Goal: Information Seeking & Learning: Learn about a topic

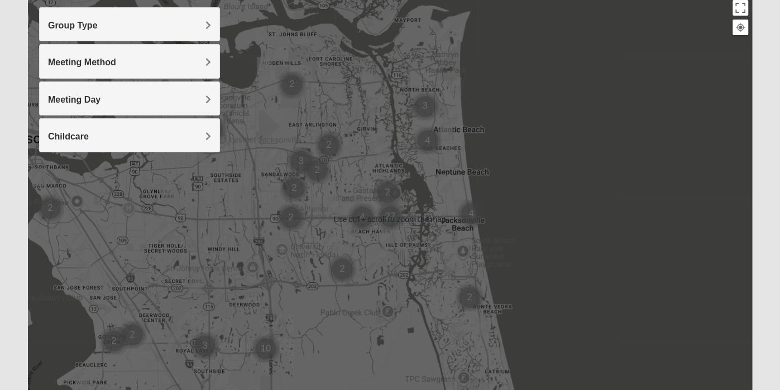
scroll to position [131, 0]
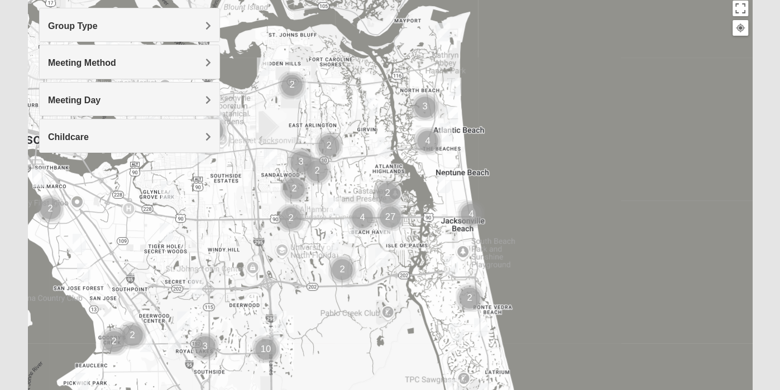
click at [98, 30] on span "Group Type" at bounding box center [73, 25] width 50 height 9
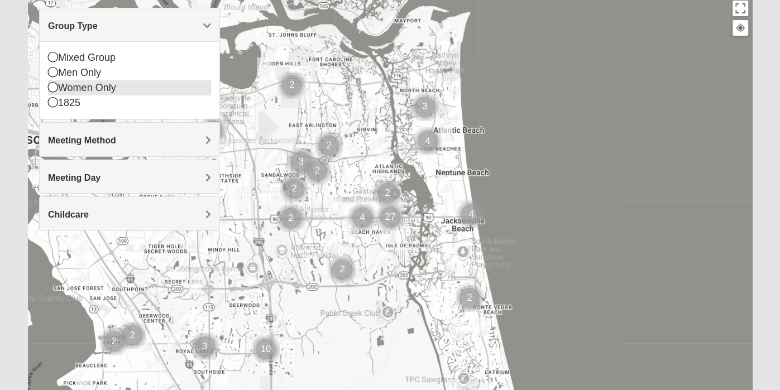
click at [53, 85] on icon at bounding box center [53, 87] width 10 height 10
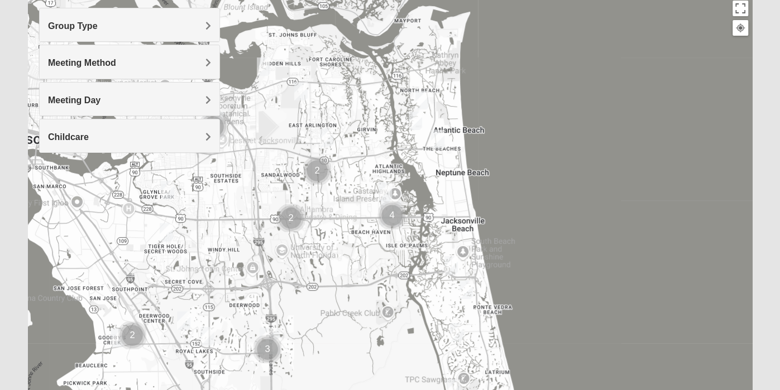
click at [193, 69] on div "Meeting Method" at bounding box center [130, 61] width 180 height 33
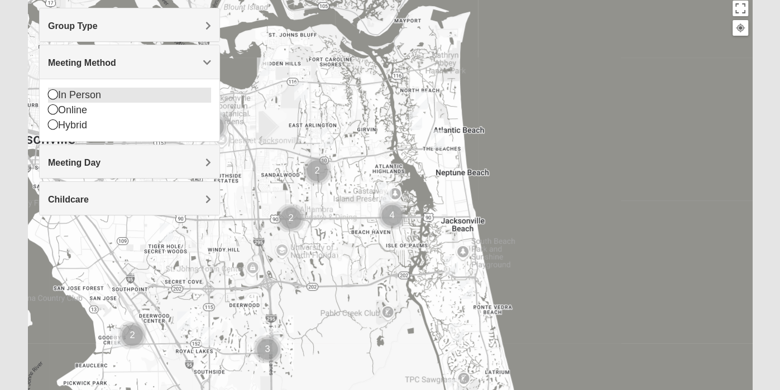
click at [51, 93] on icon at bounding box center [53, 94] width 10 height 10
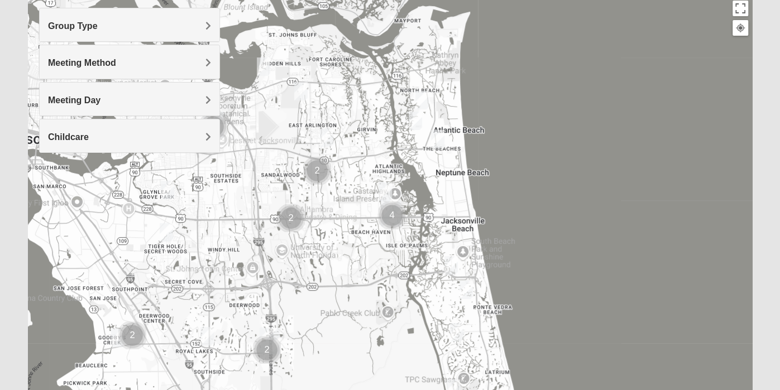
click at [166, 104] on h4 "Meeting Day" at bounding box center [129, 100] width 163 height 11
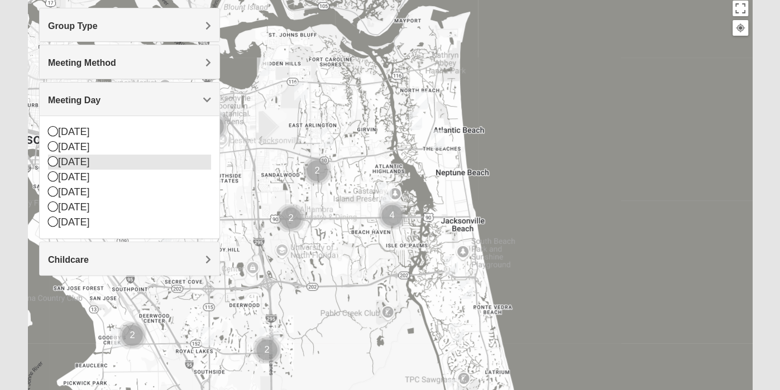
click at [53, 162] on icon at bounding box center [53, 161] width 10 height 10
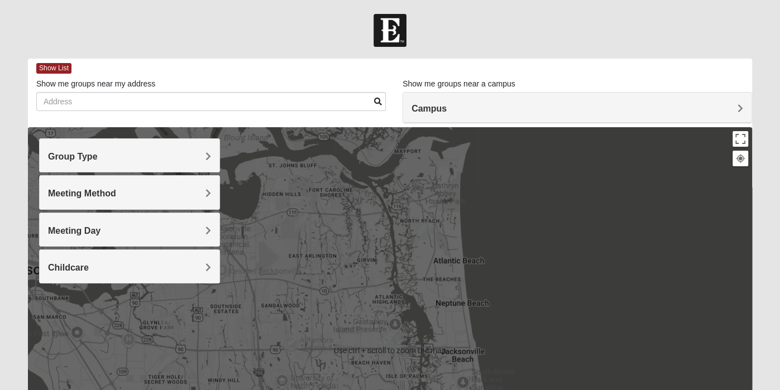
scroll to position [1, 0]
